Goal: Transaction & Acquisition: Download file/media

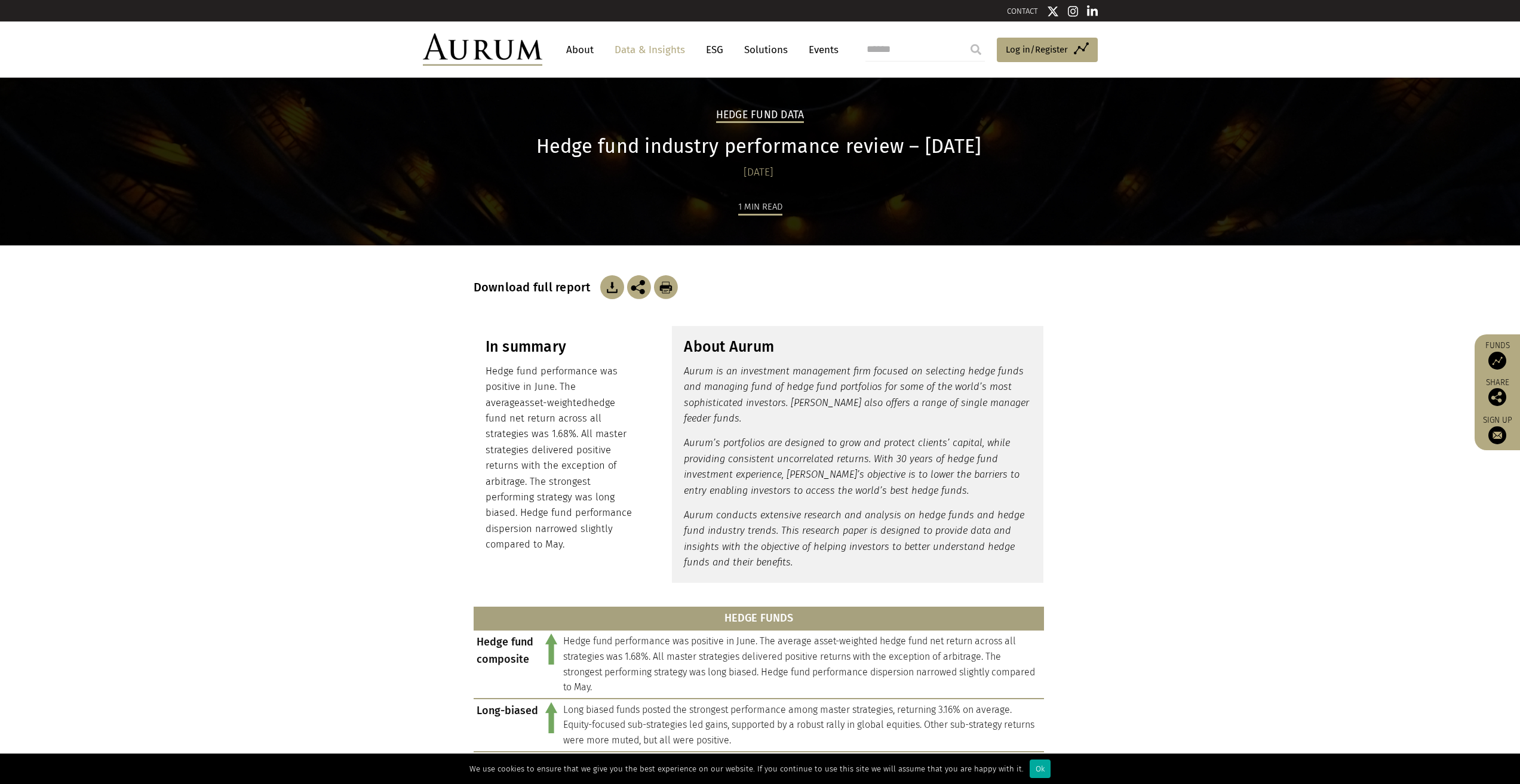
click at [607, 281] on img at bounding box center [611, 287] width 24 height 24
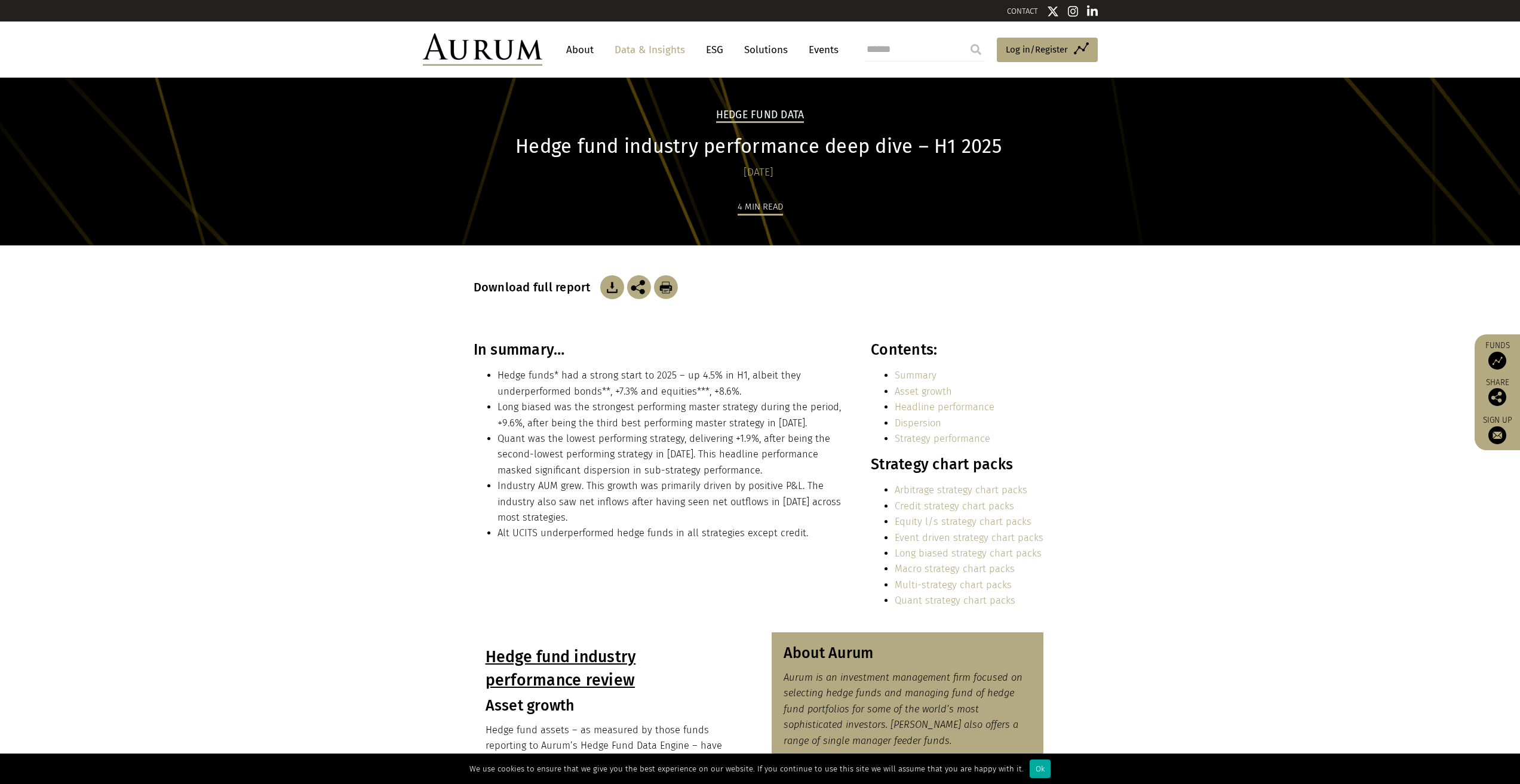
click at [608, 288] on img at bounding box center [611, 287] width 24 height 24
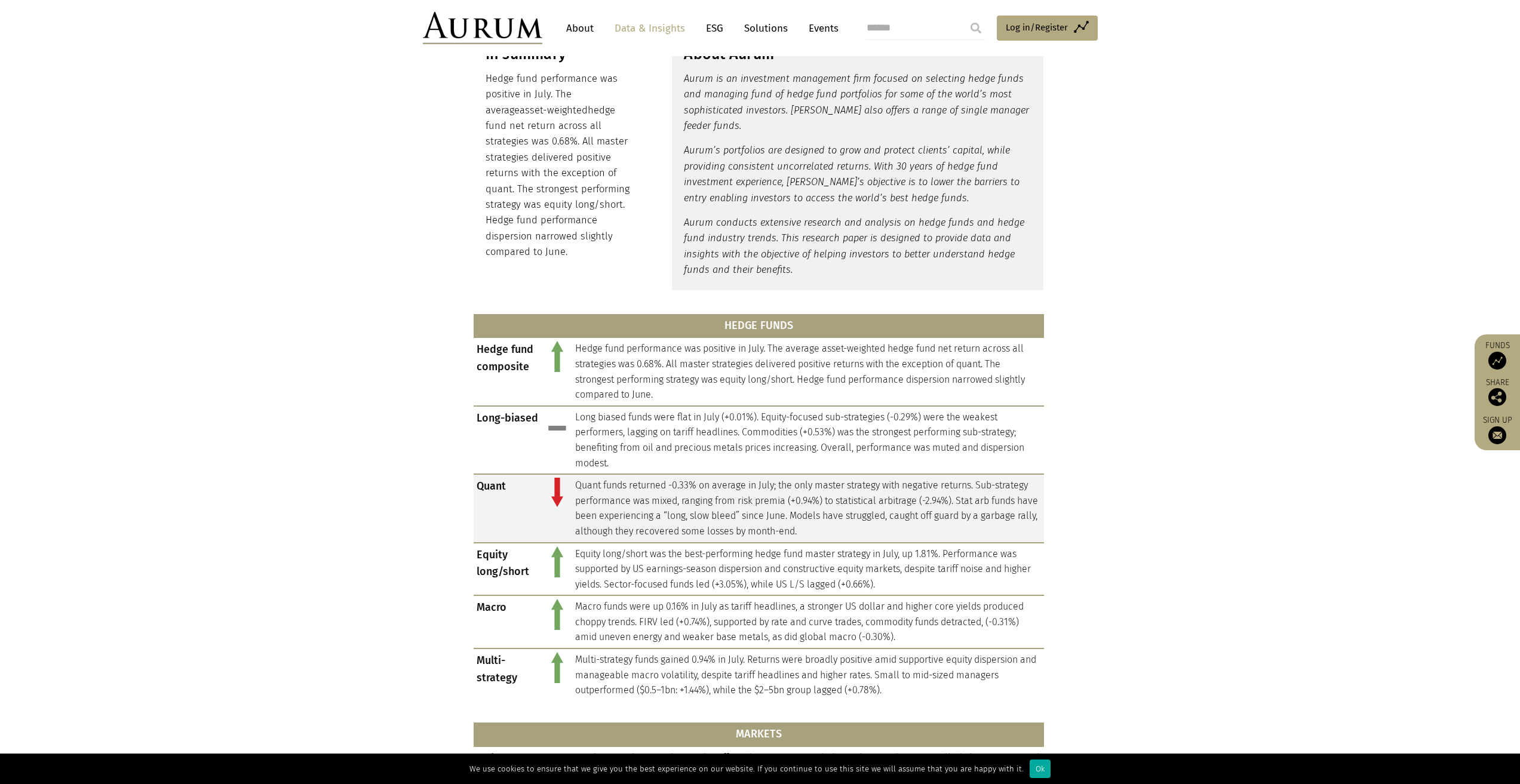
scroll to position [54, 0]
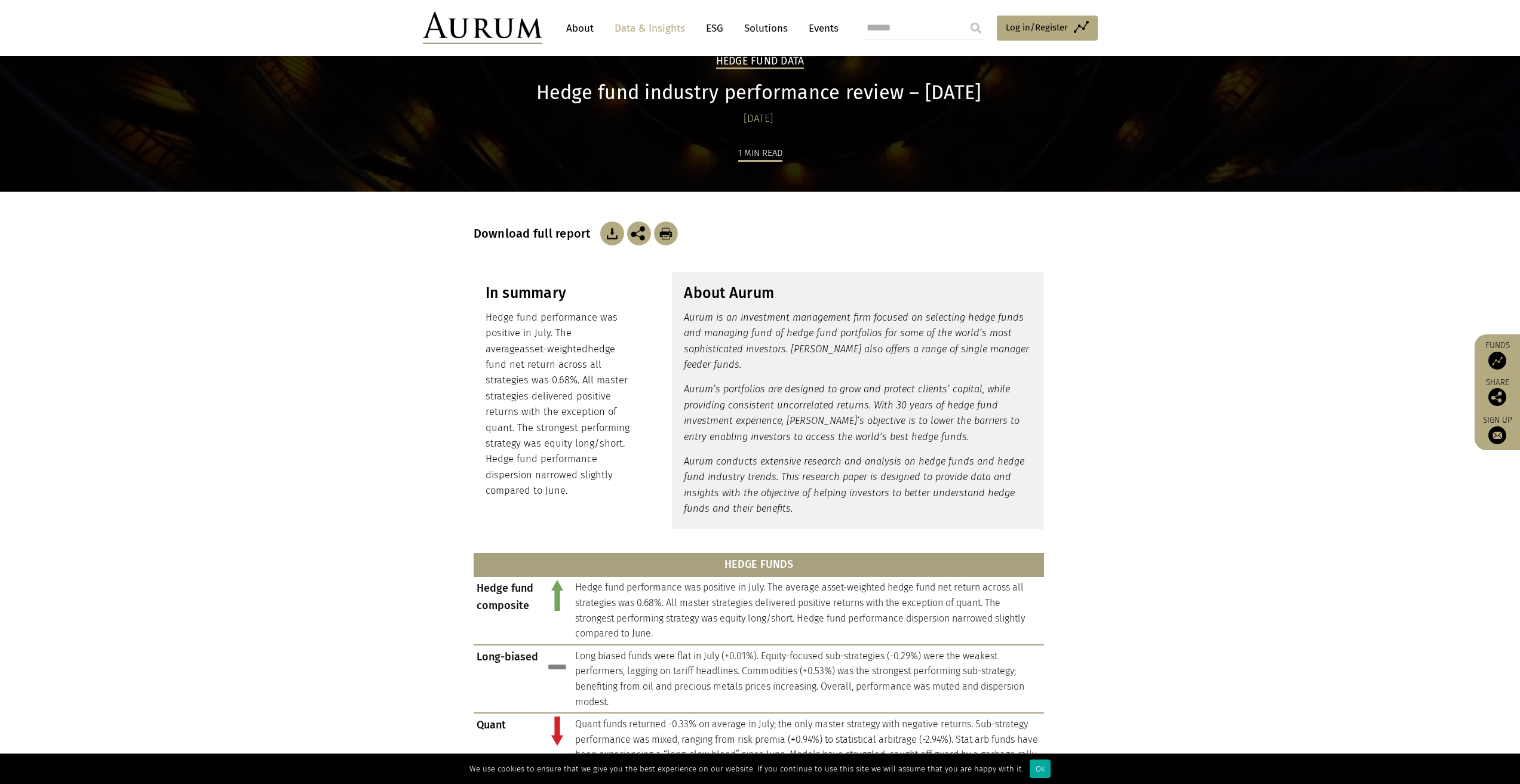
click at [607, 233] on img at bounding box center [611, 233] width 24 height 24
